Goal: Information Seeking & Learning: Learn about a topic

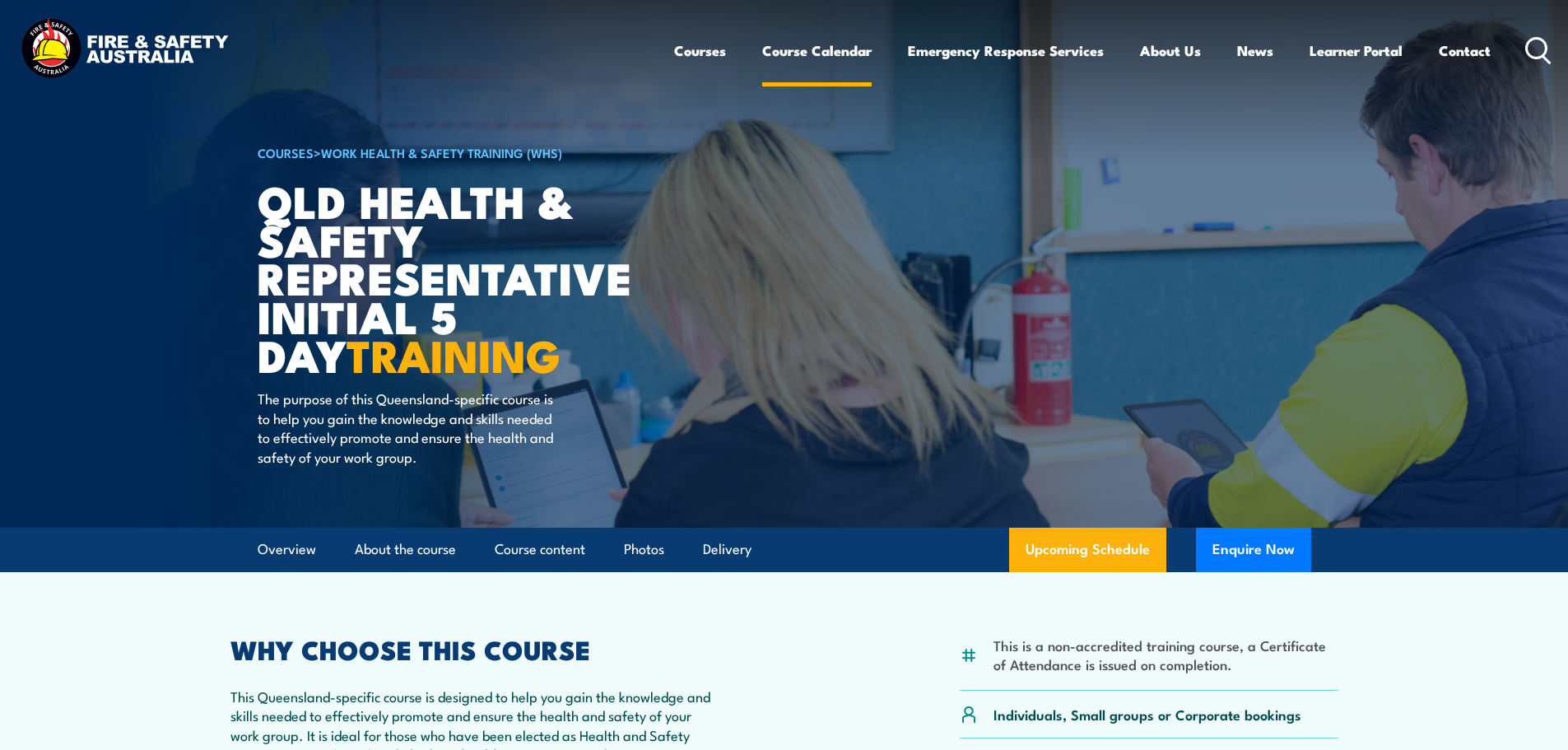
click at [810, 52] on link "Course Calendar" at bounding box center [816, 50] width 109 height 44
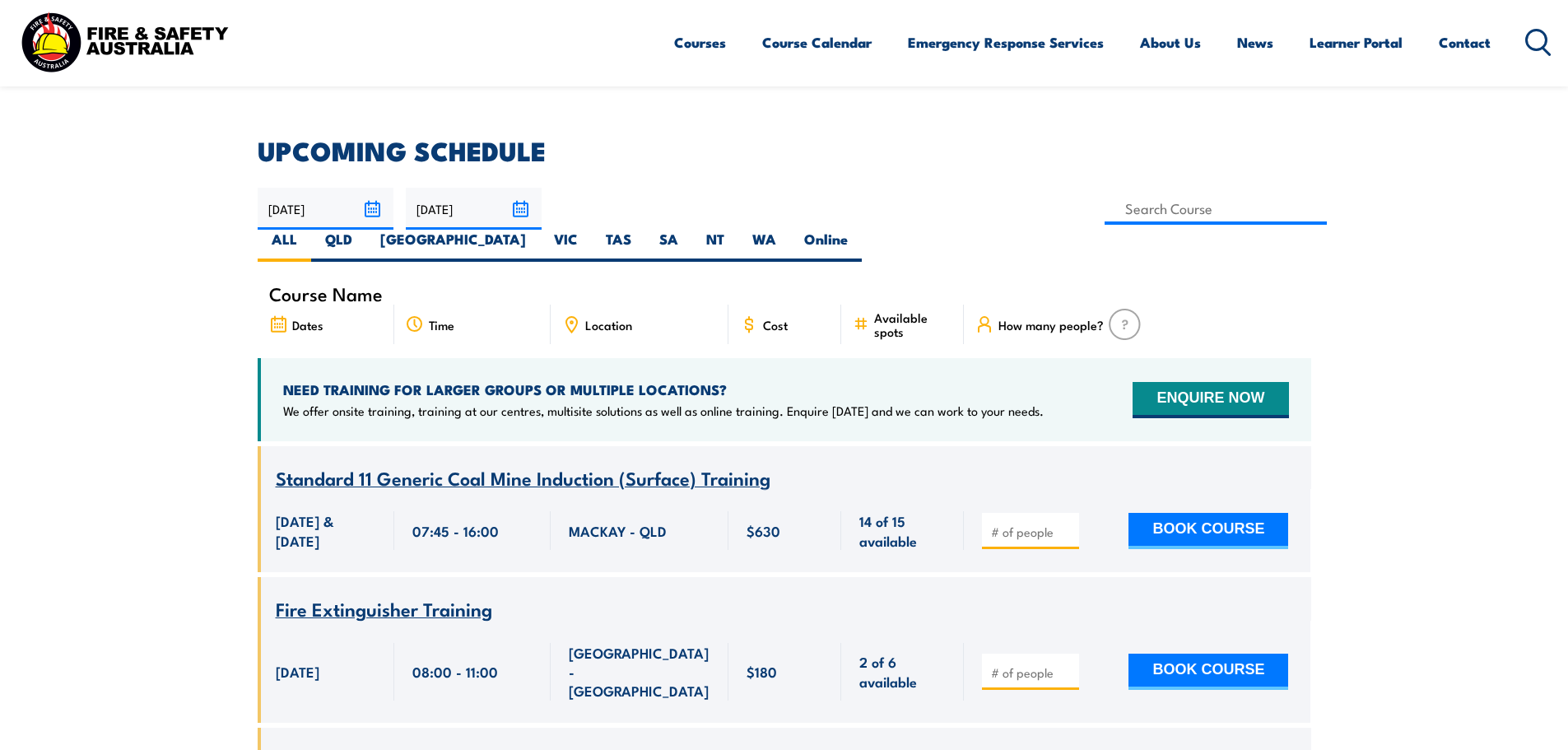
scroll to position [412, 0]
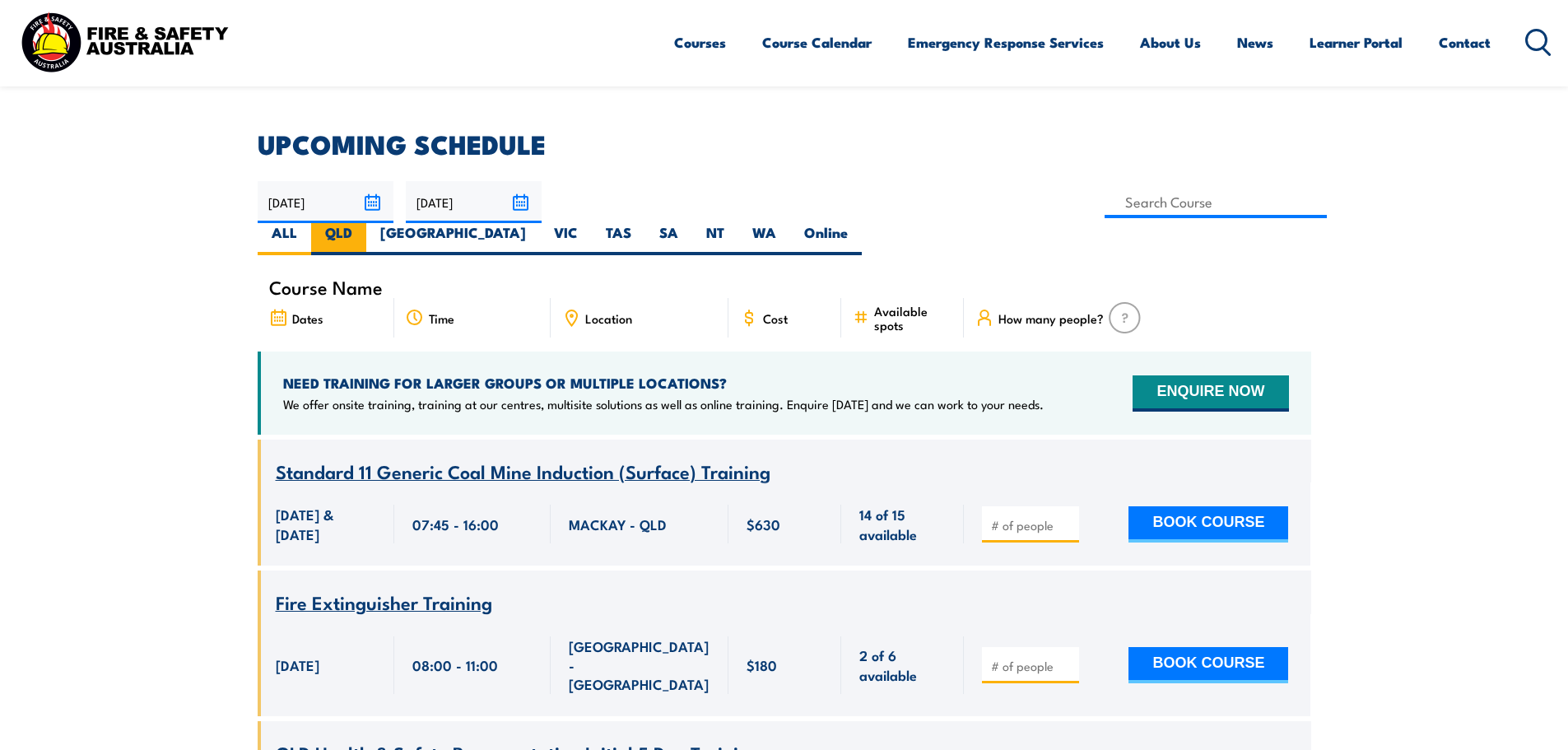
click at [366, 223] on label "QLD" at bounding box center [338, 238] width 55 height 32
click at [363, 223] on input "QLD" at bounding box center [357, 228] width 11 height 11
radio input "true"
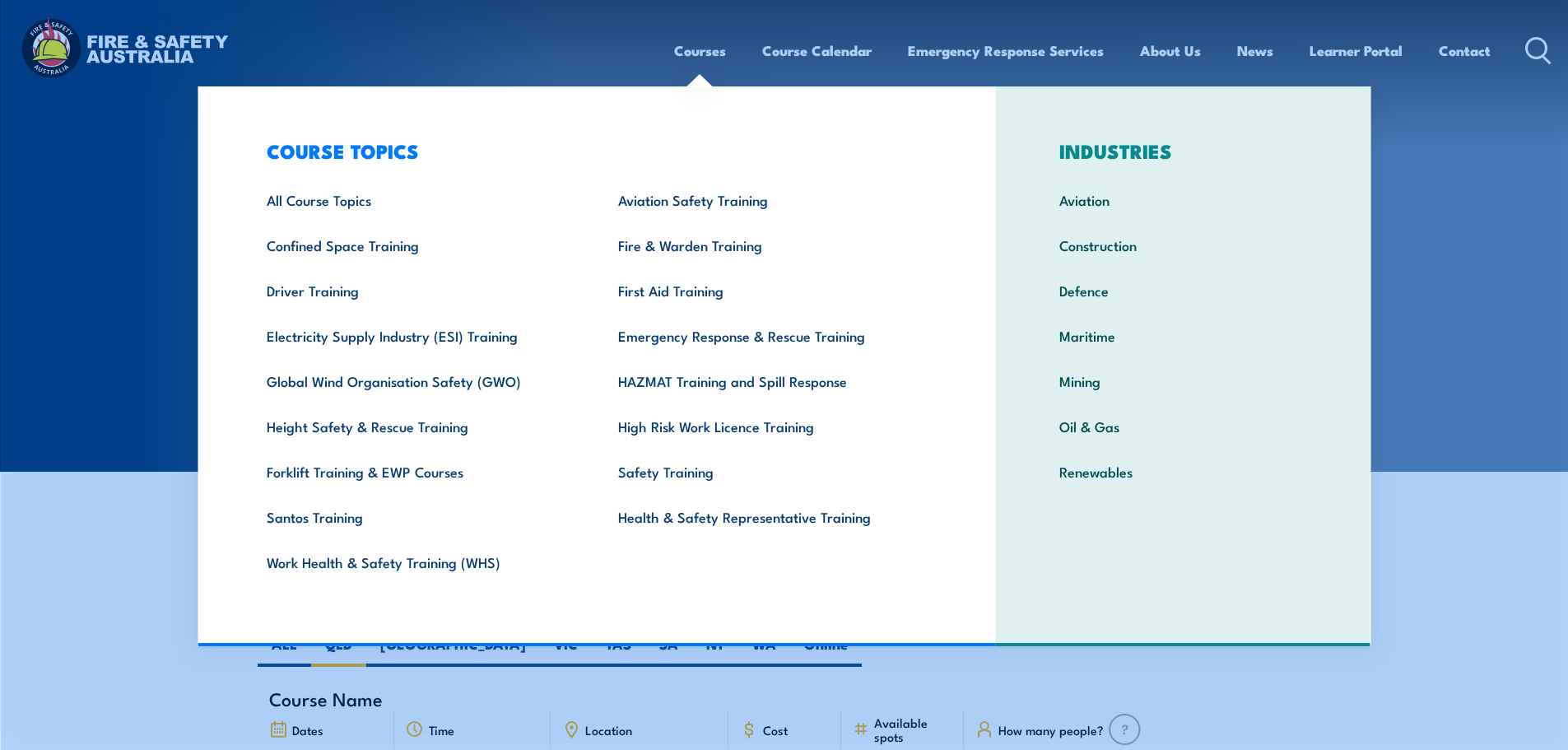
click at [704, 52] on link "Courses" at bounding box center [700, 50] width 52 height 44
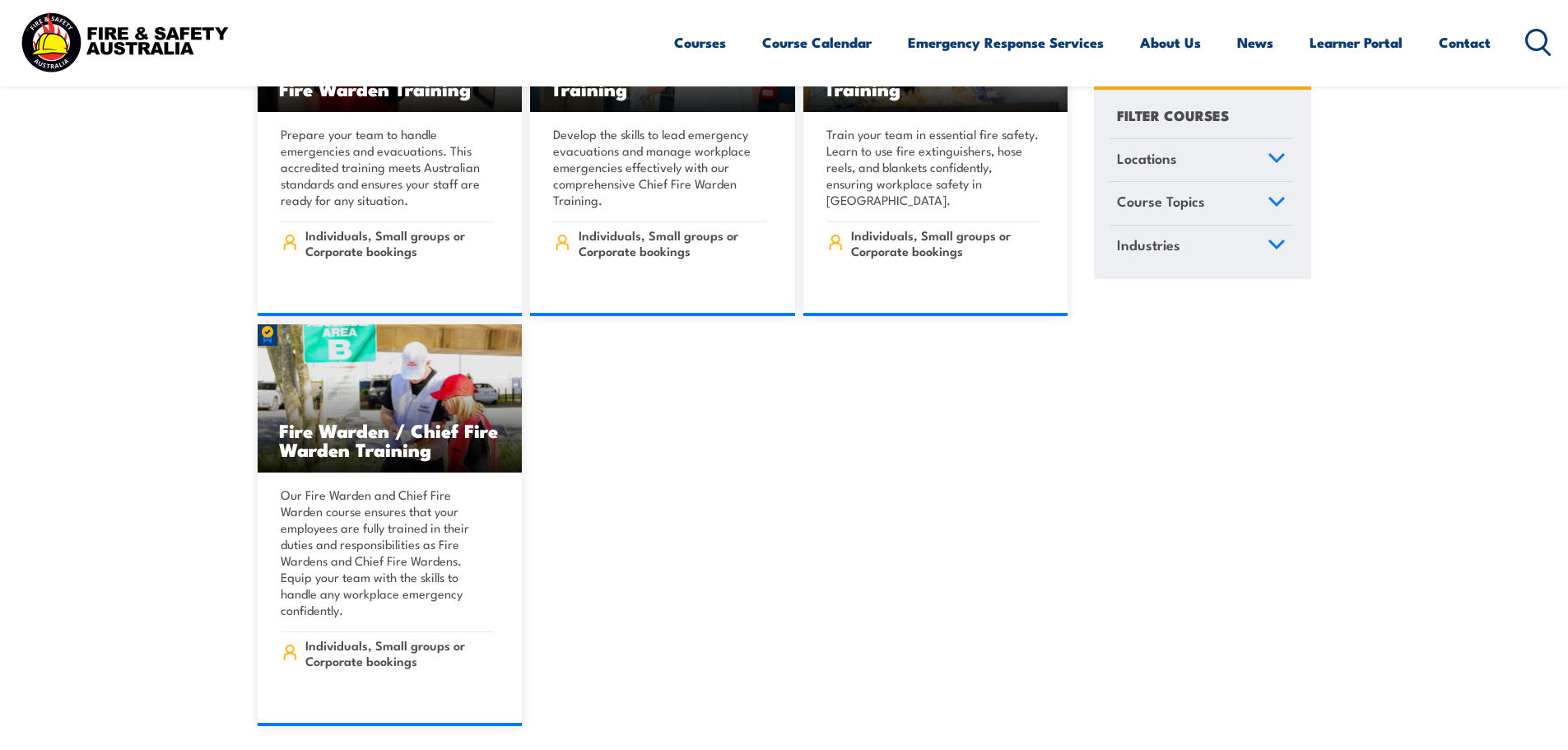
scroll to position [18368, 0]
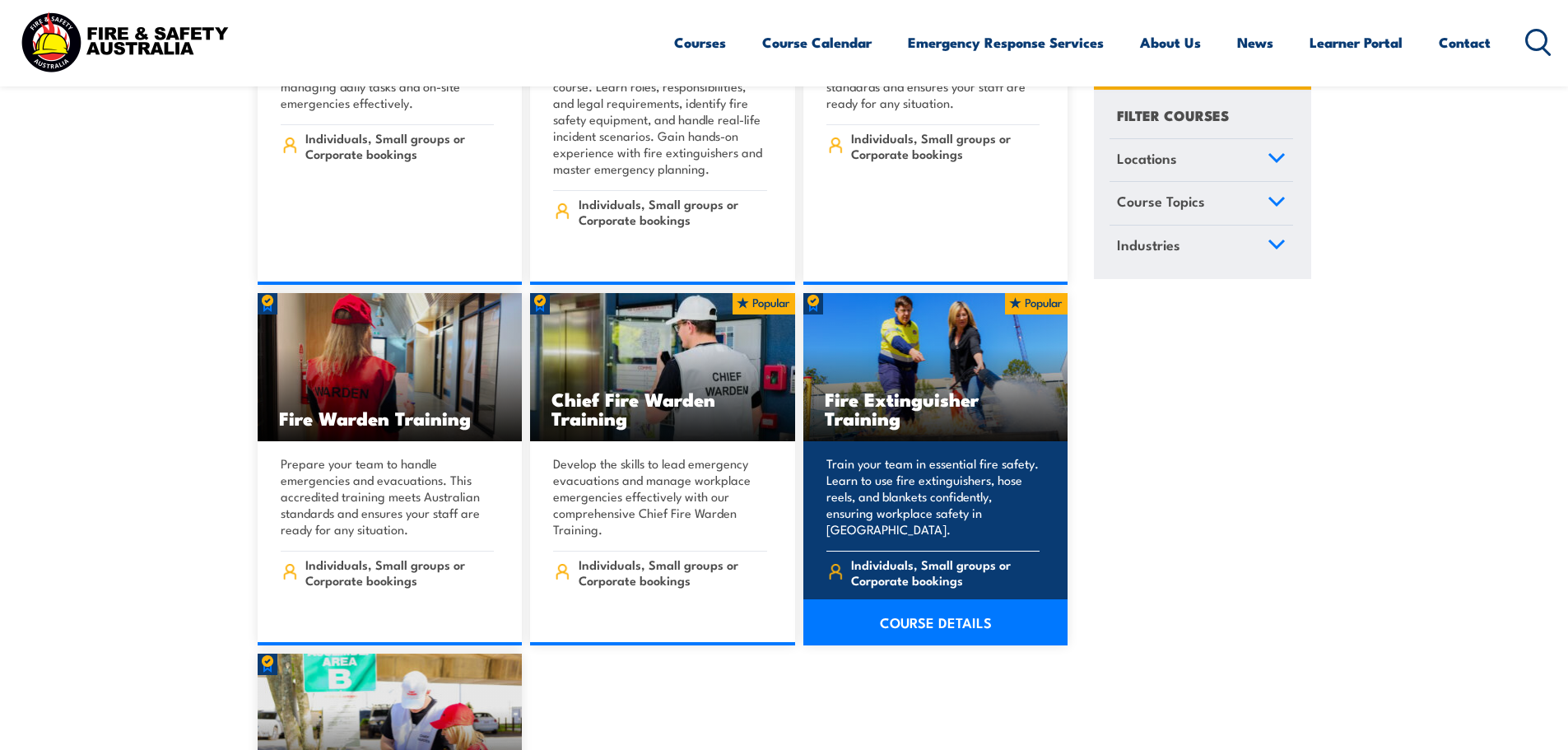
click at [942, 455] on p "Train your team in essential fire safety. Learn to use fire extinguishers, hose…" at bounding box center [933, 496] width 214 height 82
click at [897, 390] on h3 "Fire Extinguisher Training" at bounding box center [936, 408] width 222 height 38
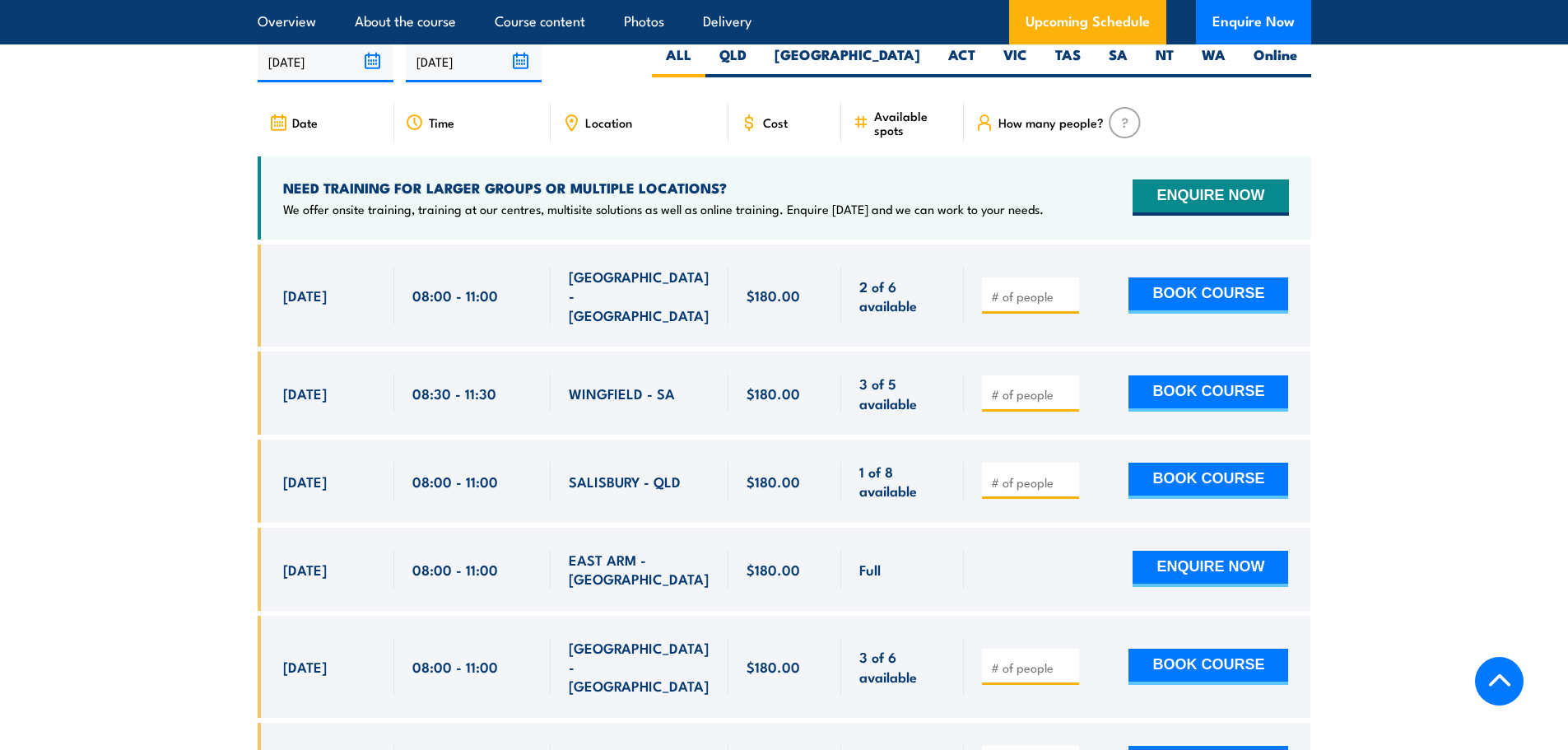
scroll to position [2718, 0]
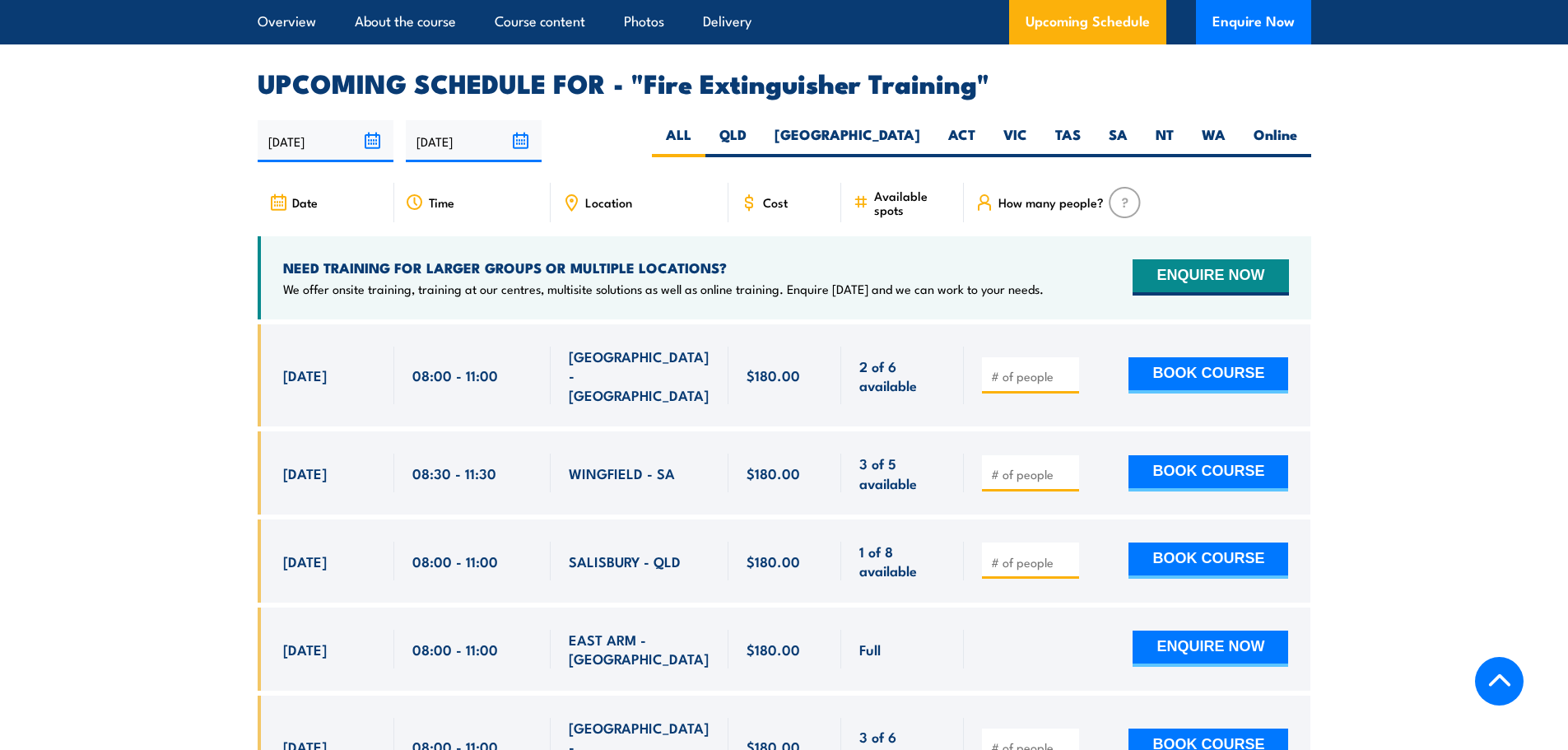
click at [775, 195] on span "Cost" at bounding box center [775, 202] width 24 height 14
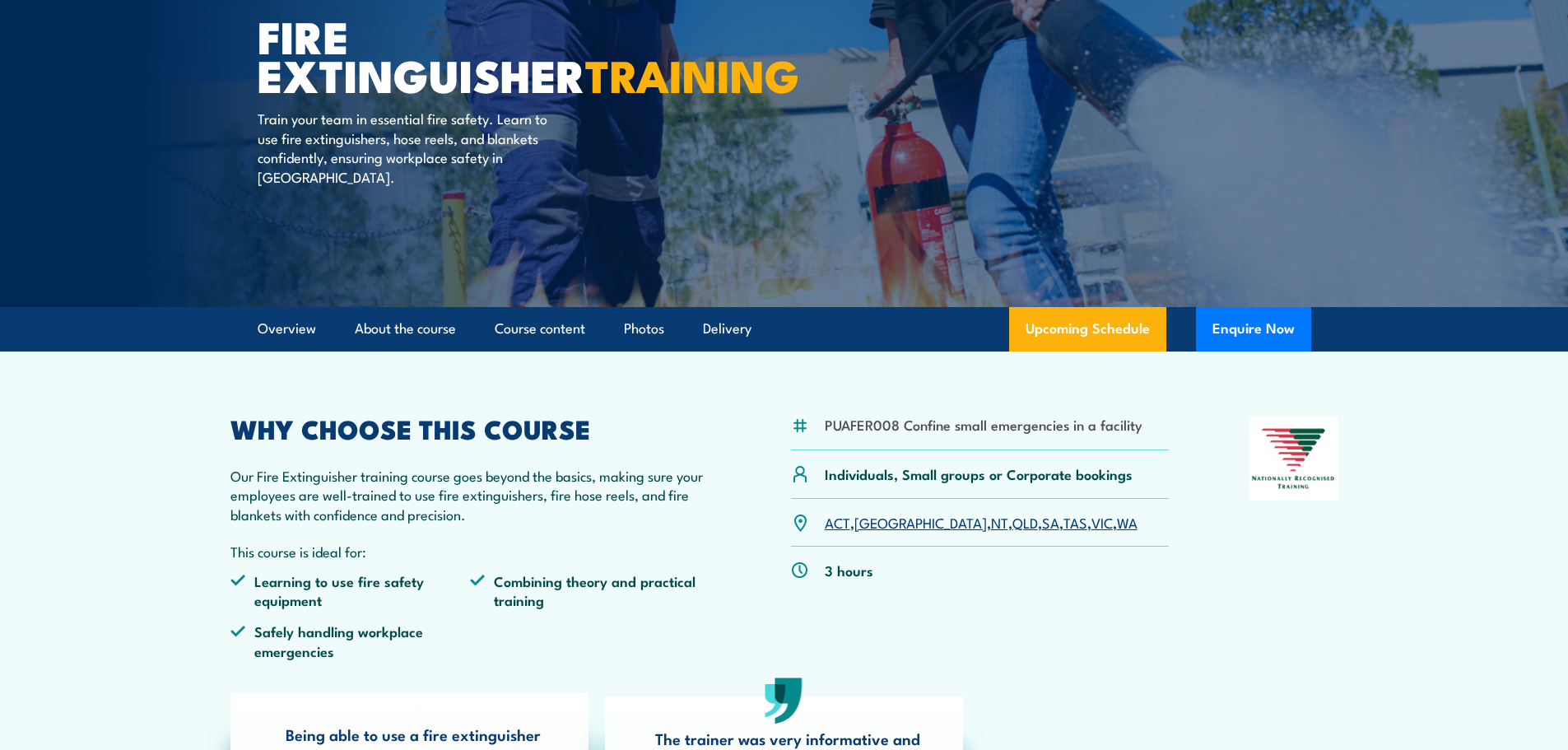
scroll to position [0, 0]
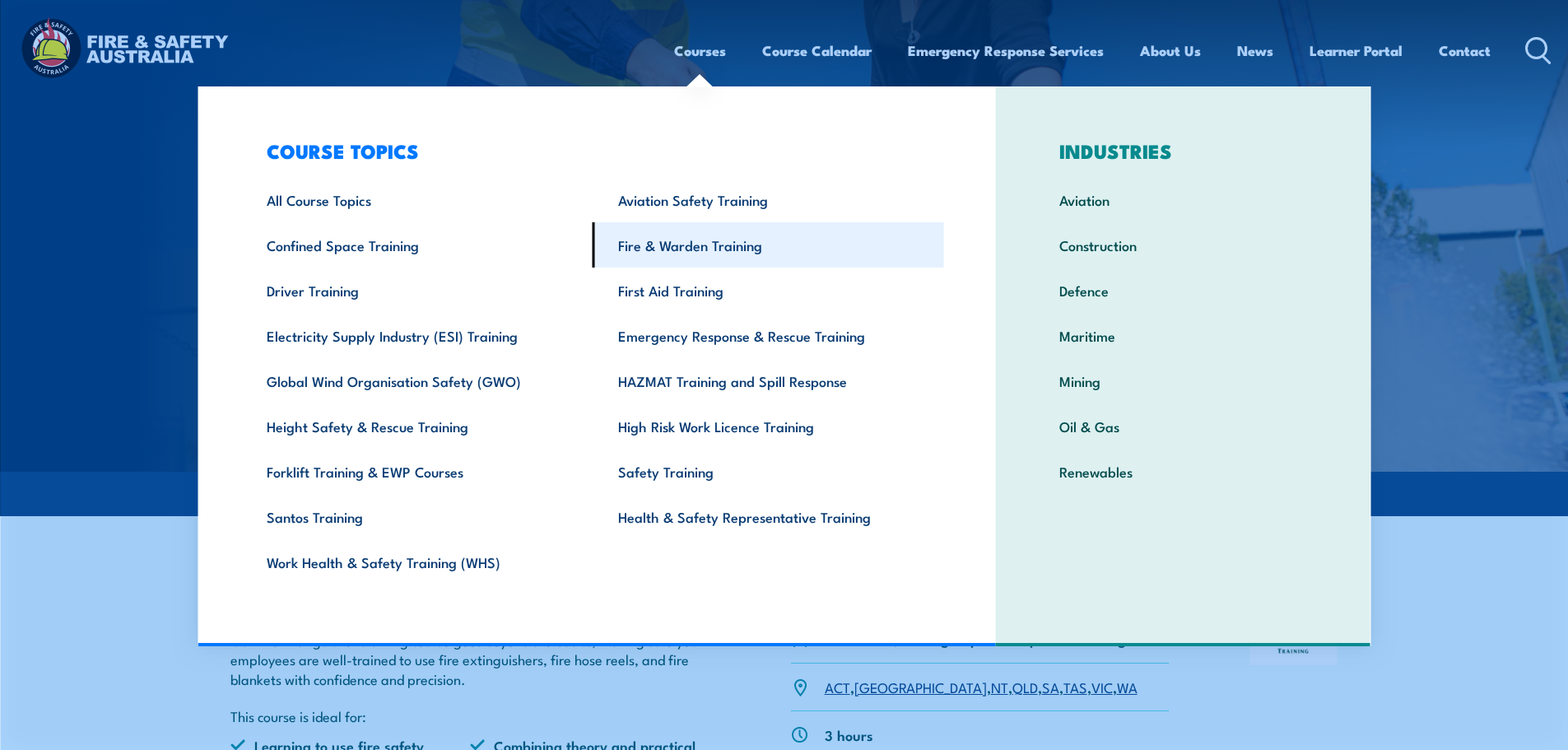
click at [656, 248] on link "Fire & Warden Training" at bounding box center [768, 244] width 352 height 46
